Goal: Information Seeking & Learning: Learn about a topic

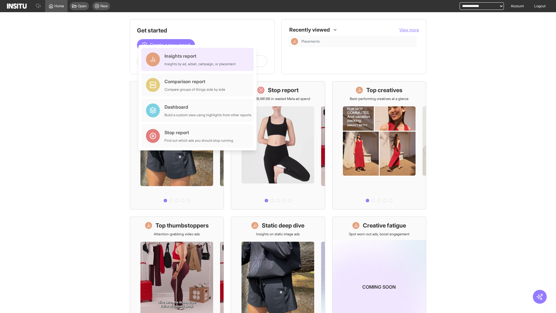
click at [199, 59] on div "Insights report Insights by ad, adset, campaign, or placement" at bounding box center [200, 59] width 71 height 14
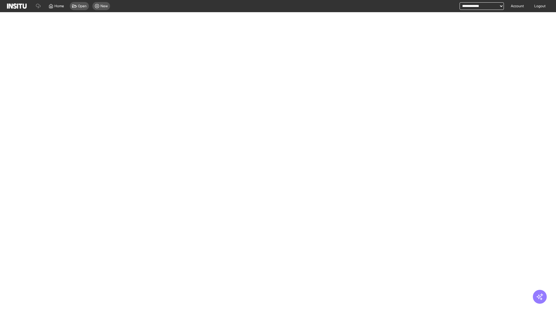
select select "**"
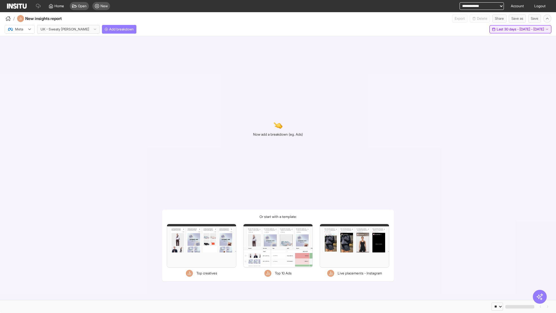
click at [508, 29] on span "Last 30 days - [DATE] - [DATE]" at bounding box center [521, 29] width 48 height 5
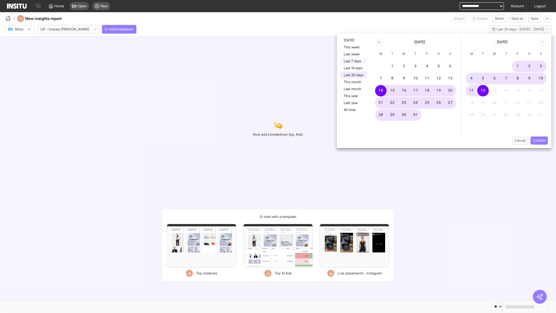
click at [353, 61] on button "Last 7 days" at bounding box center [353, 61] width 27 height 7
